Goal: Information Seeking & Learning: Learn about a topic

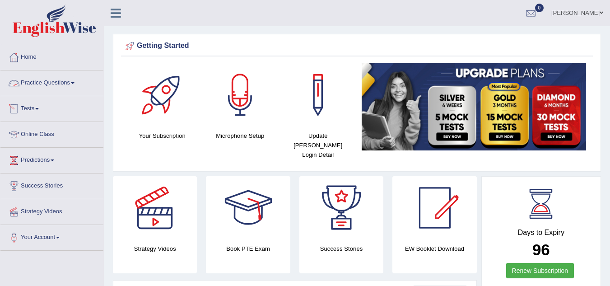
click at [59, 84] on link "Practice Questions" at bounding box center [51, 81] width 103 height 23
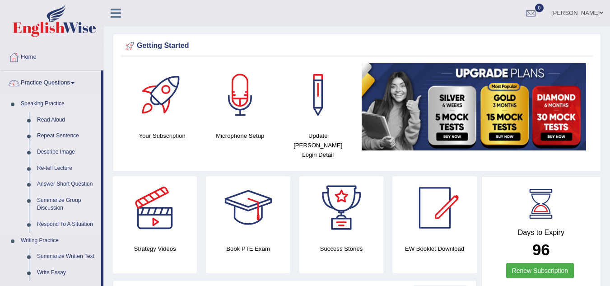
click at [67, 153] on link "Describe Image" at bounding box center [67, 152] width 68 height 16
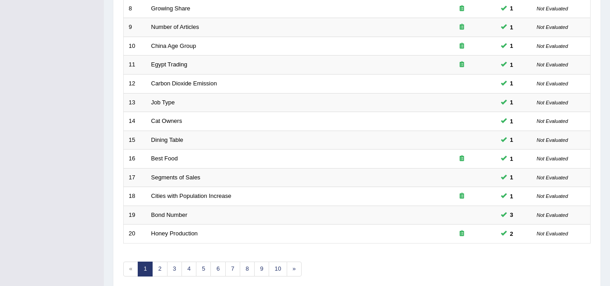
scroll to position [312, 0]
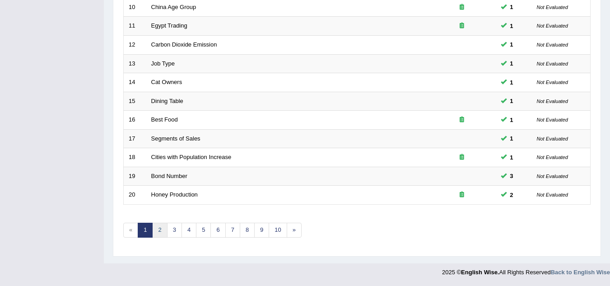
click at [162, 232] on link "2" at bounding box center [159, 230] width 15 height 15
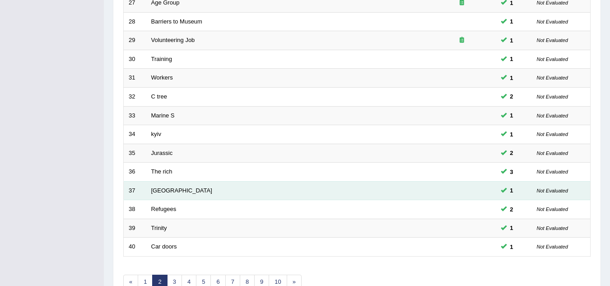
scroll to position [312, 0]
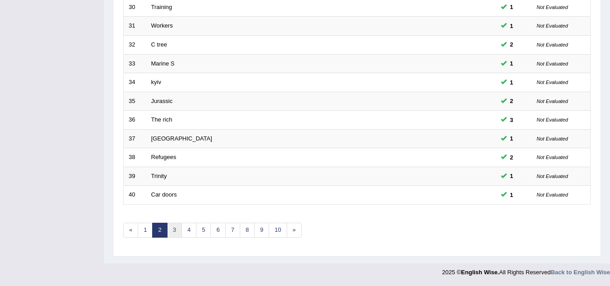
click at [170, 229] on link "3" at bounding box center [174, 230] width 15 height 15
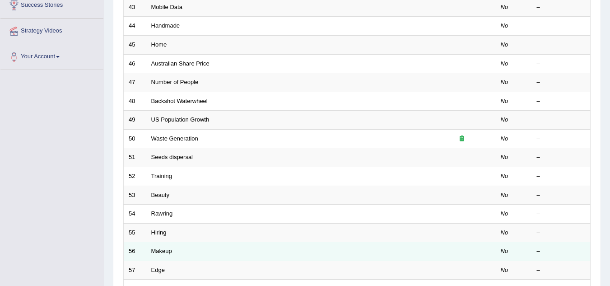
scroll to position [312, 0]
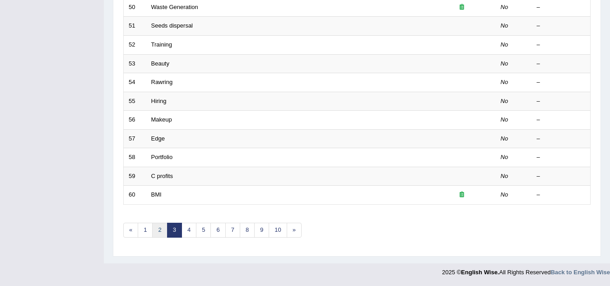
click at [165, 232] on link "2" at bounding box center [159, 230] width 15 height 15
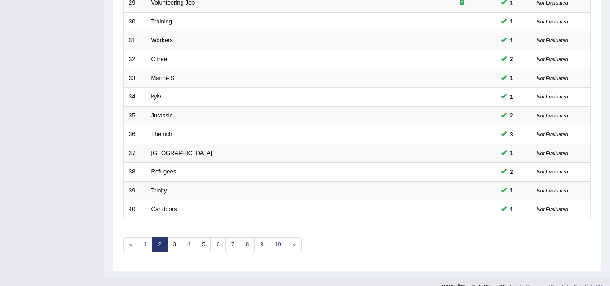
scroll to position [312, 0]
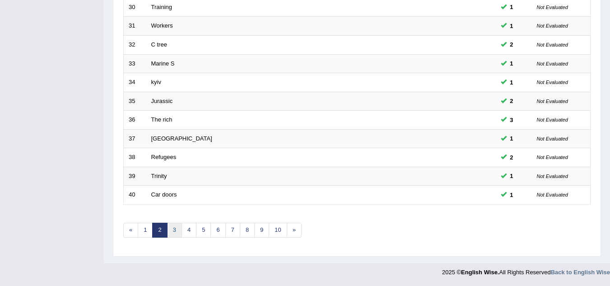
click at [174, 232] on link "3" at bounding box center [174, 230] width 15 height 15
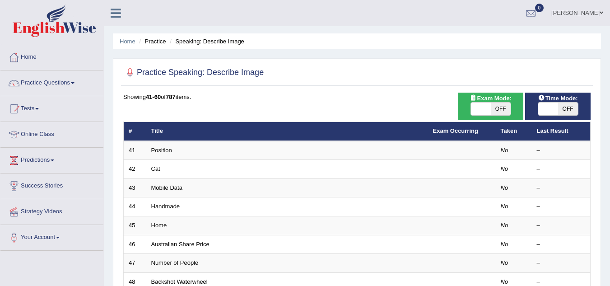
click at [161, 152] on link "Position" at bounding box center [161, 150] width 21 height 7
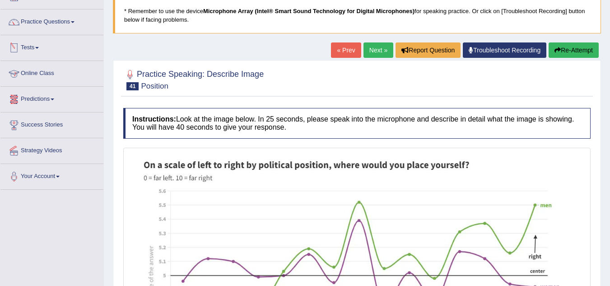
scroll to position [45, 0]
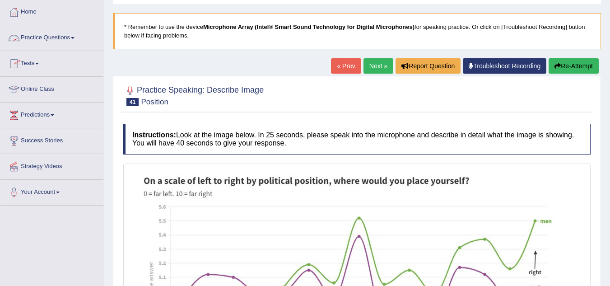
click at [55, 37] on link "Practice Questions" at bounding box center [51, 36] width 103 height 23
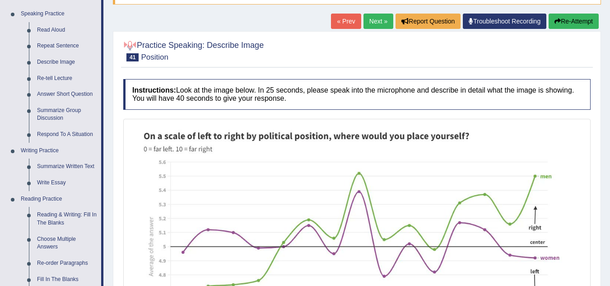
scroll to position [90, 0]
click at [386, 195] on img at bounding box center [356, 252] width 463 height 263
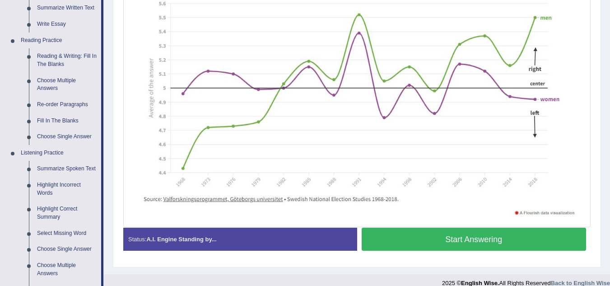
scroll to position [271, 0]
